Goal: Task Accomplishment & Management: Manage account settings

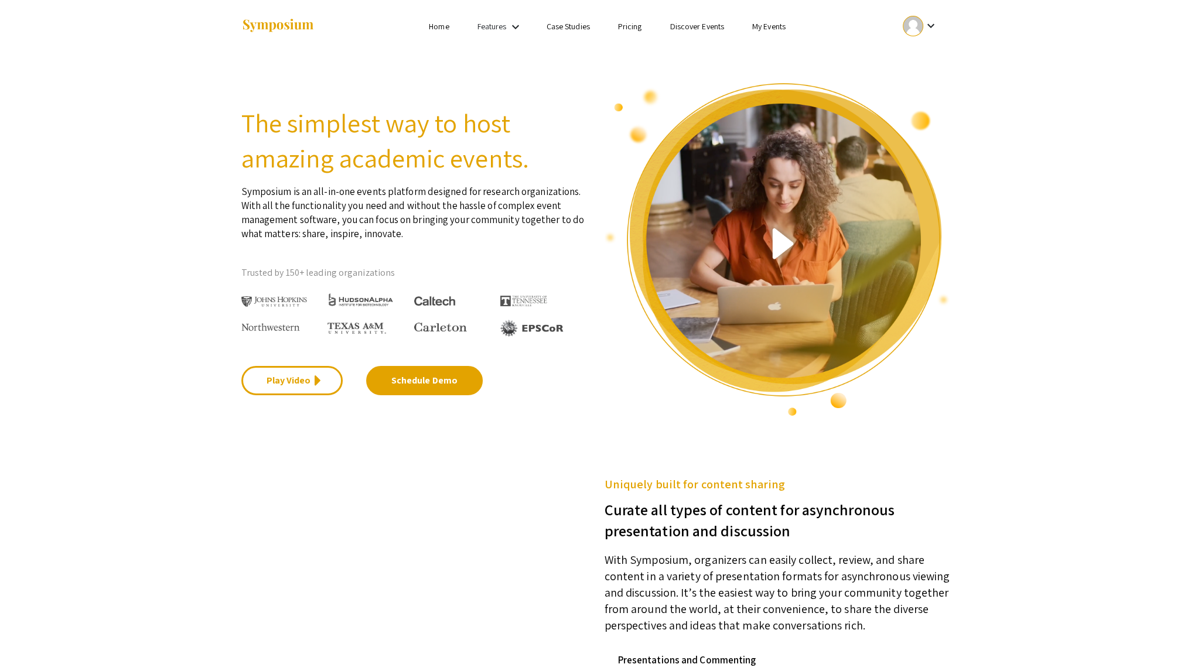
click at [771, 29] on link "My Events" at bounding box center [768, 26] width 33 height 11
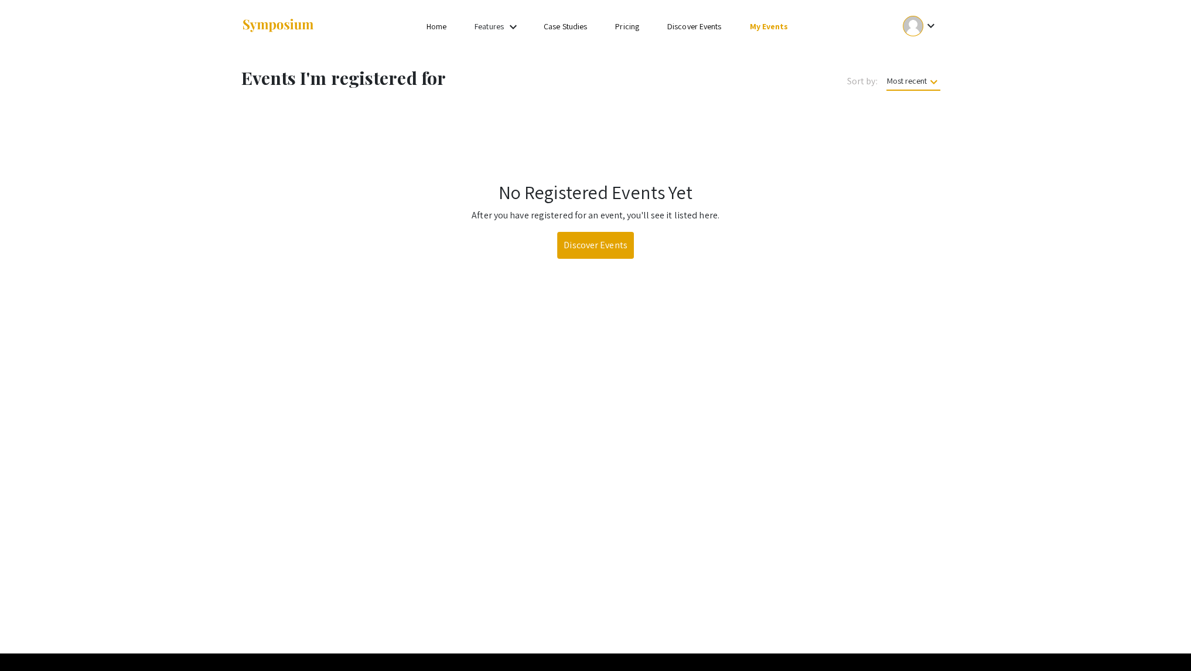
click at [926, 26] on mat-icon "keyboard_arrow_down" at bounding box center [930, 26] width 14 height 14
click at [915, 95] on button "My Submissions" at bounding box center [927, 86] width 72 height 28
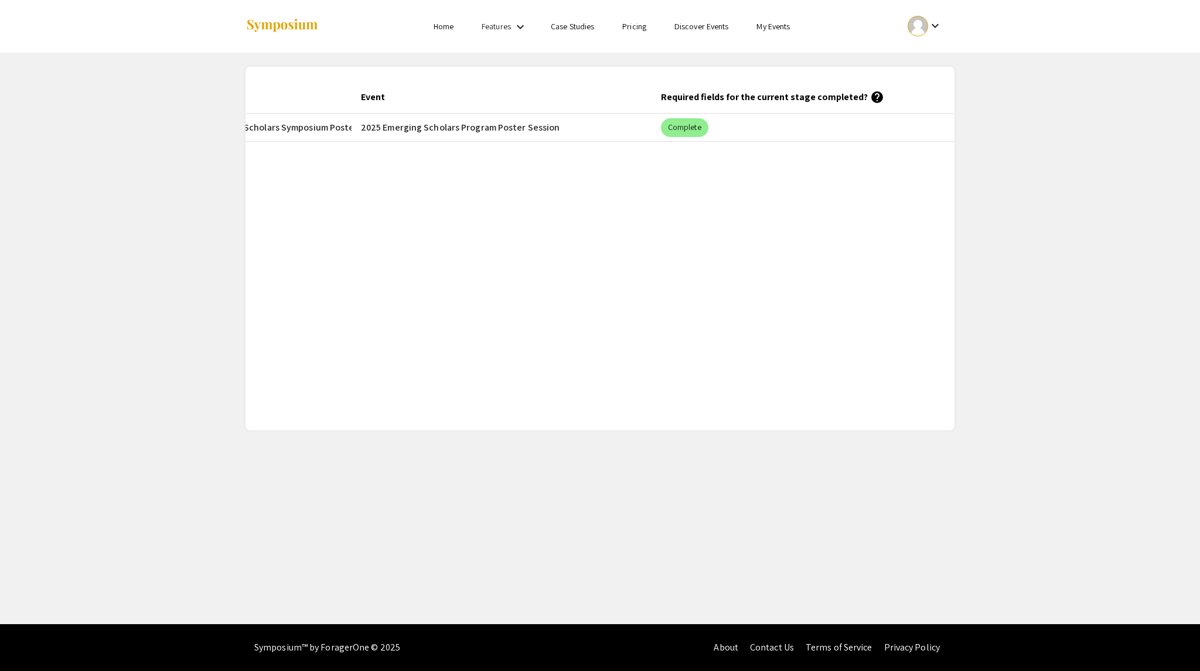
scroll to position [0, 267]
click at [683, 125] on mat-chip "Complete" at bounding box center [683, 127] width 47 height 19
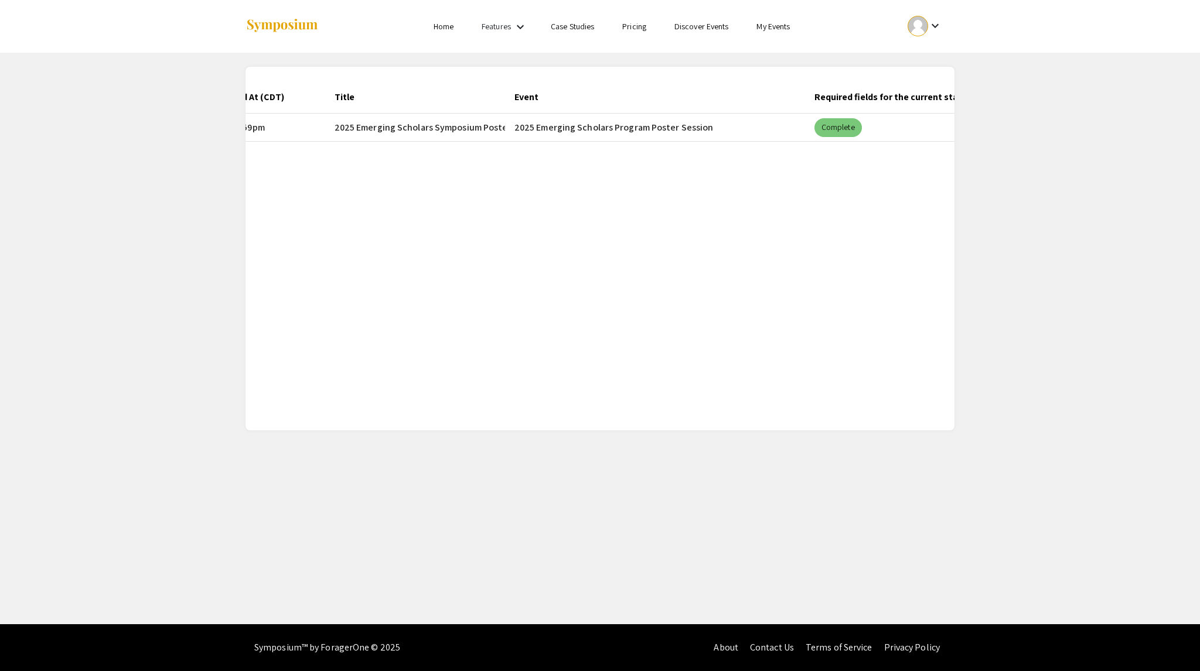
scroll to position [0, 0]
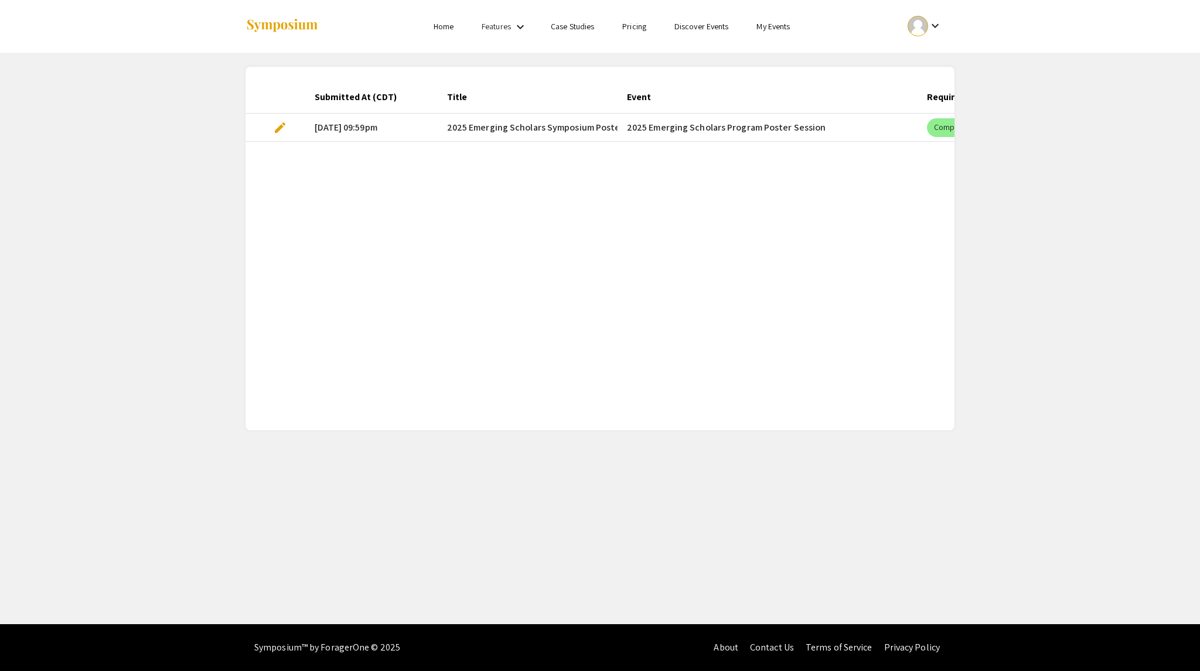
click at [654, 126] on mat-cell "2025 Emerging Scholars Program Poster Session" at bounding box center [768, 128] width 300 height 28
click at [359, 125] on mat-cell "[DATE] 09:59pm" at bounding box center [371, 128] width 132 height 28
click at [377, 126] on mat-cell "[DATE] 09:59pm" at bounding box center [371, 128] width 132 height 28
click at [937, 17] on div "keyboard_arrow_down" at bounding box center [925, 26] width 40 height 26
click at [936, 59] on button "My Account" at bounding box center [931, 58] width 72 height 28
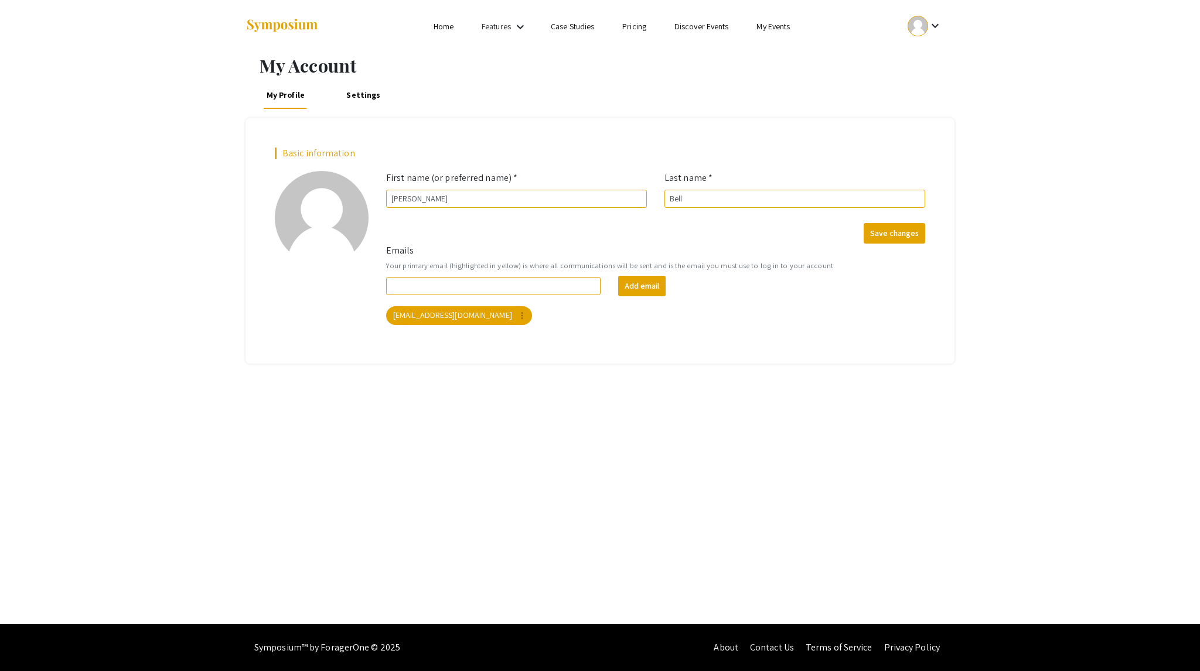
click at [782, 25] on link "My Events" at bounding box center [772, 26] width 33 height 11
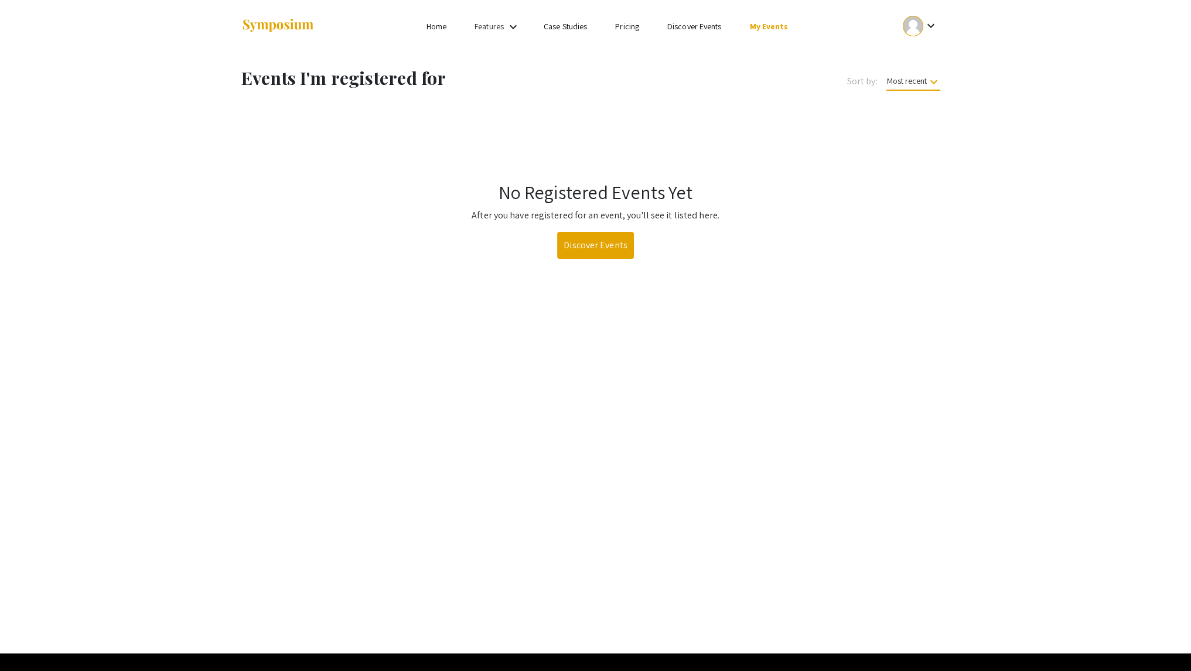
click at [504, 25] on link "Features" at bounding box center [489, 26] width 29 height 11
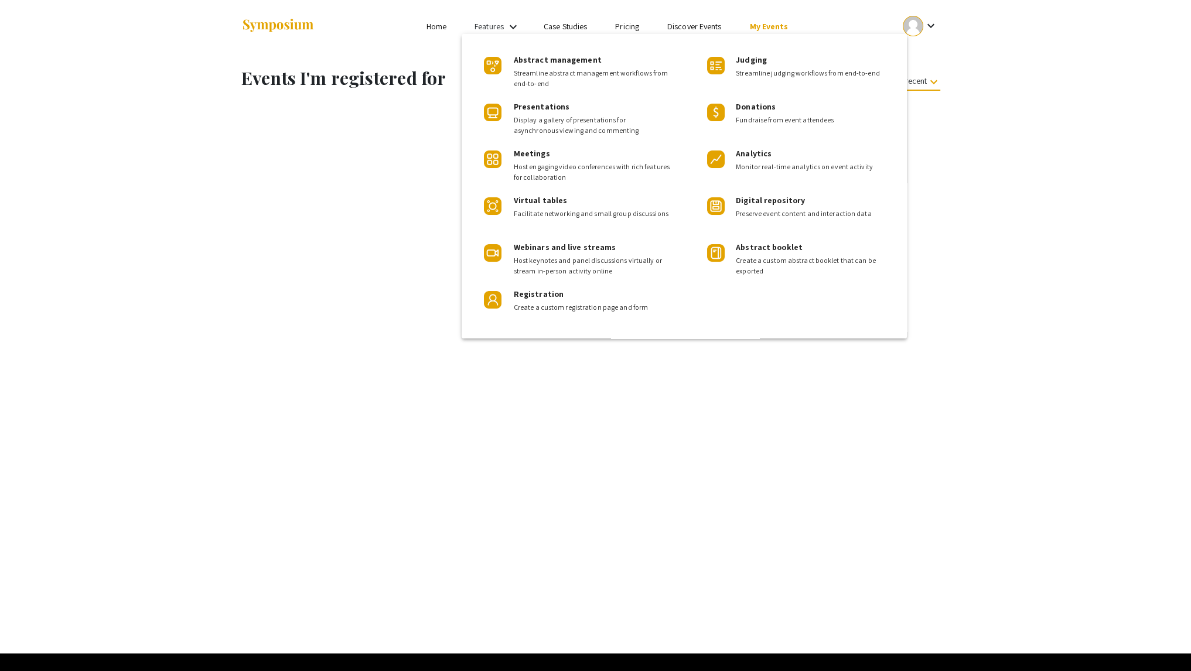
click at [448, 30] on div at bounding box center [595, 335] width 1191 height 671
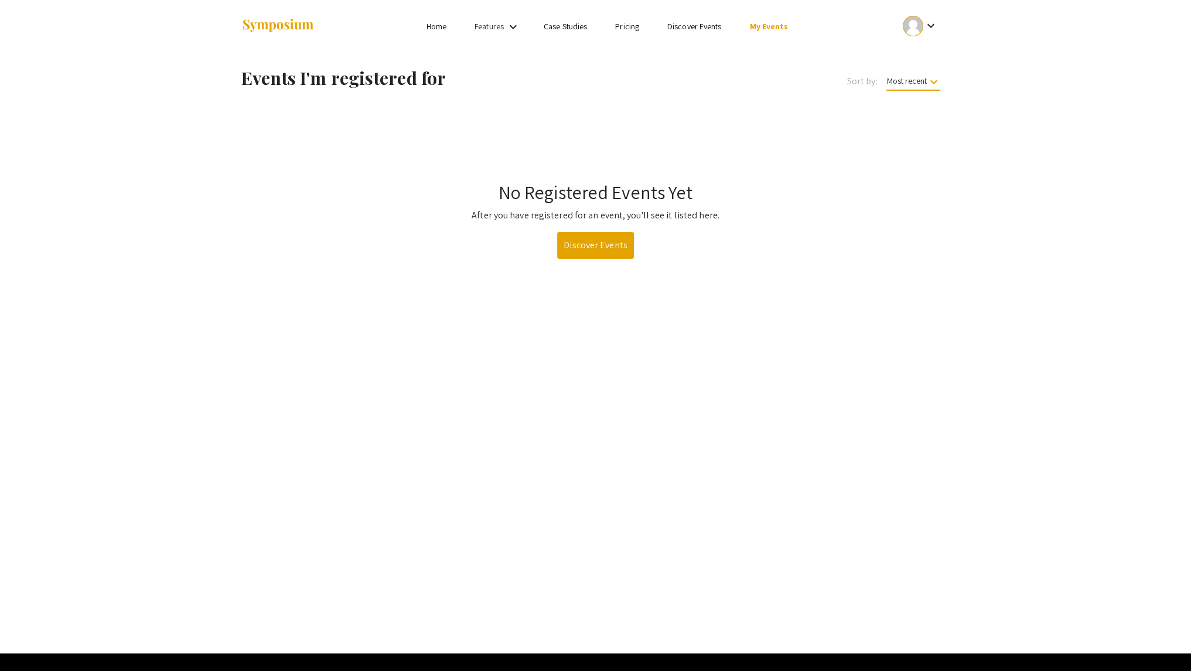
click at [433, 29] on link "Home" at bounding box center [437, 26] width 20 height 11
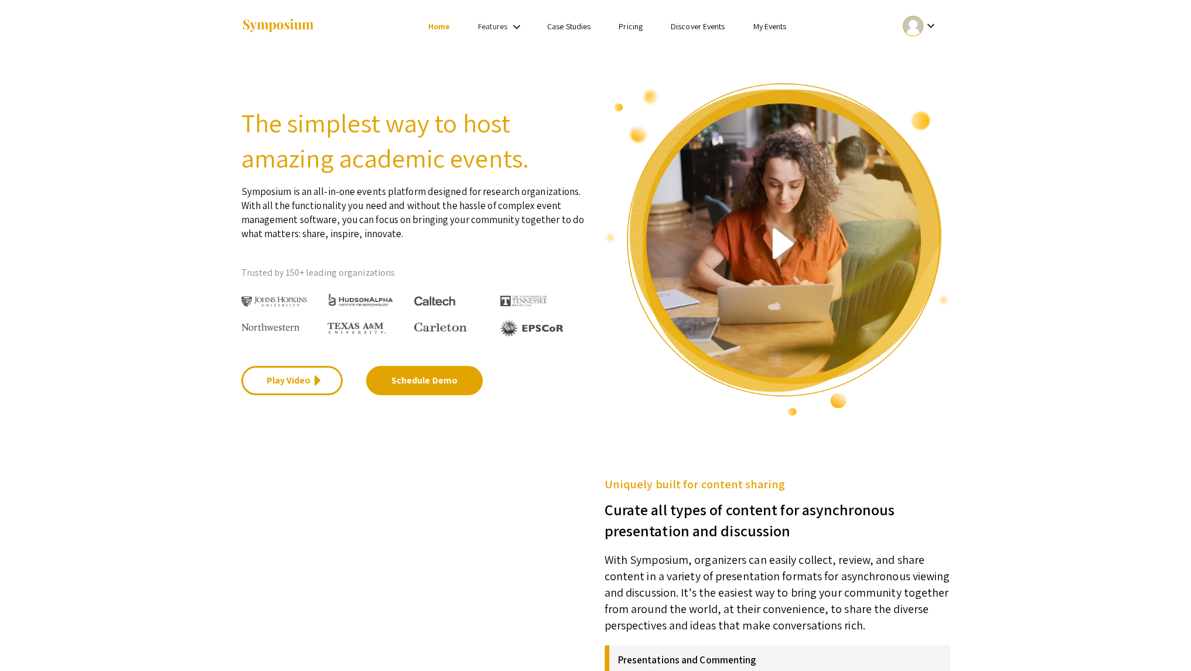
click at [941, 32] on button "keyboard_arrow_down" at bounding box center [920, 26] width 59 height 26
click at [940, 90] on button "My Submissions" at bounding box center [927, 86] width 72 height 28
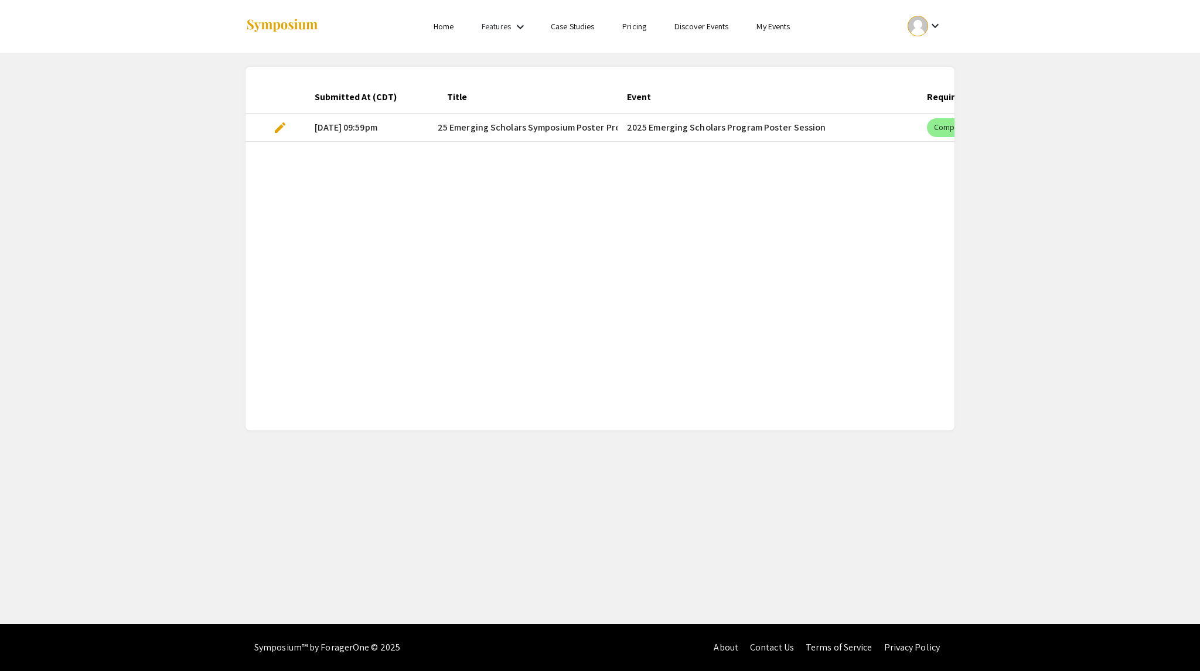
scroll to position [0, 4]
